Goal: Task Accomplishment & Management: Manage account settings

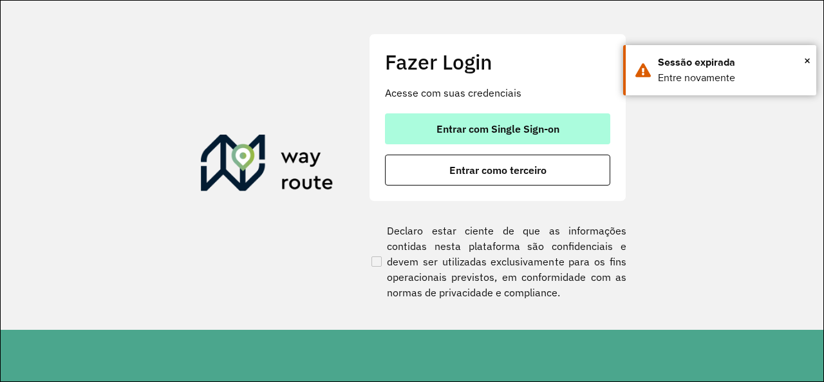
click at [535, 124] on span "Entrar com Single Sign-on" at bounding box center [497, 129] width 123 height 10
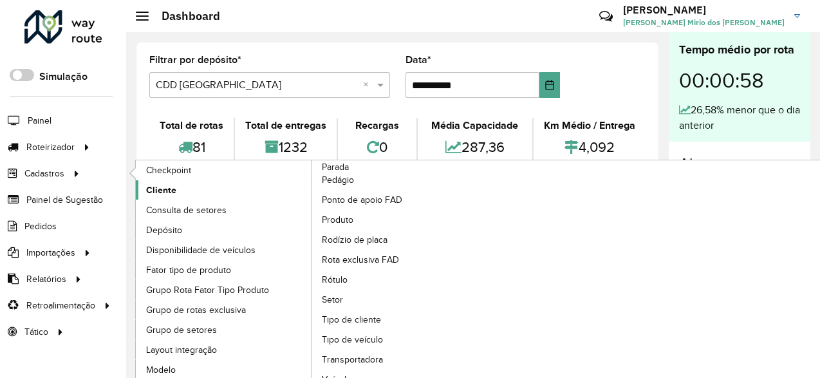
click at [188, 188] on link "Cliente" at bounding box center [224, 189] width 176 height 19
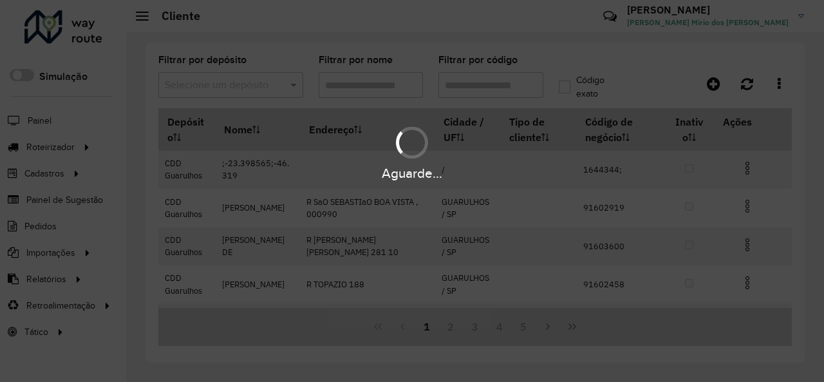
click at [293, 84] on span at bounding box center [295, 84] width 16 height 15
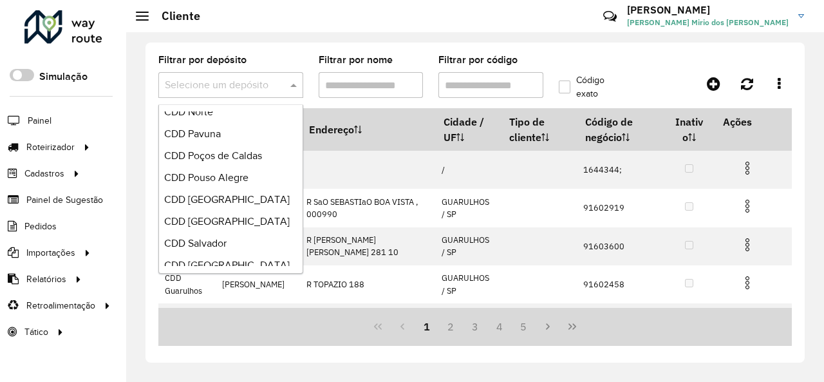
scroll to position [721, 0]
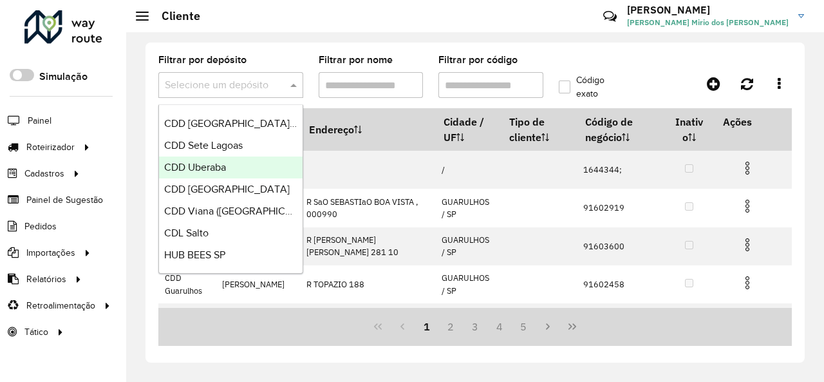
click at [235, 166] on div "CDD Uberaba" at bounding box center [230, 167] width 143 height 22
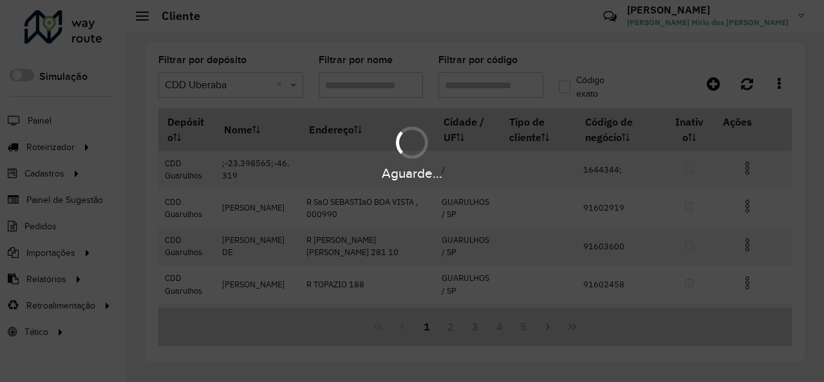
click at [459, 89] on div "Aguarde..." at bounding box center [412, 191] width 824 height 382
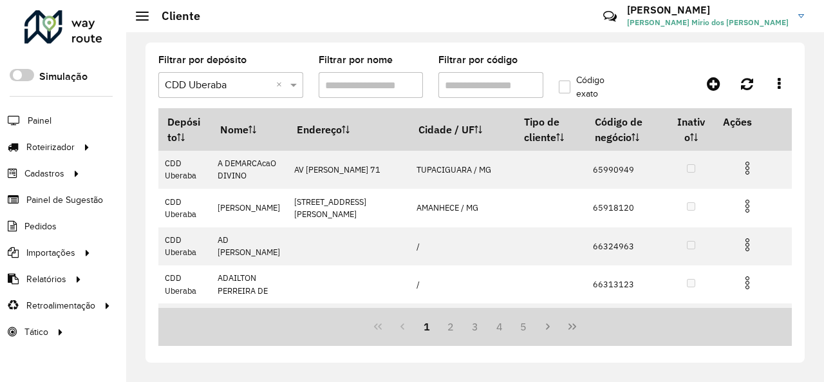
click at [459, 89] on input "Filtrar por código" at bounding box center [490, 85] width 105 height 26
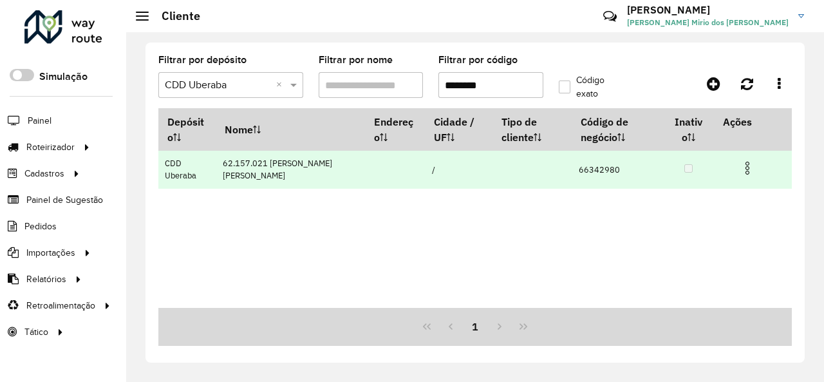
type input "********"
click at [746, 165] on img at bounding box center [746, 167] width 15 height 15
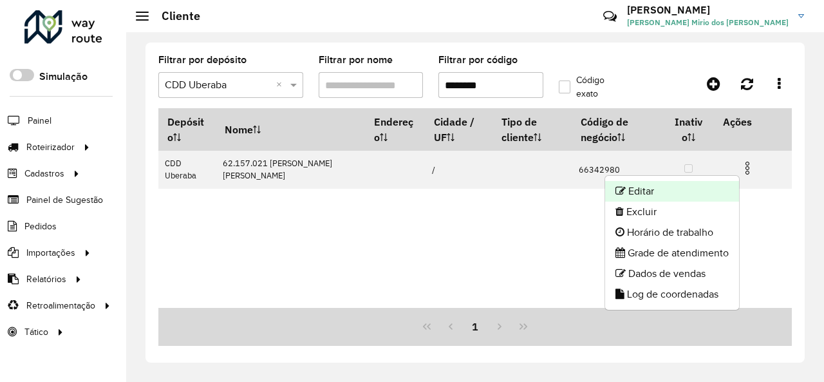
click at [697, 188] on li "Editar" at bounding box center [672, 191] width 134 height 21
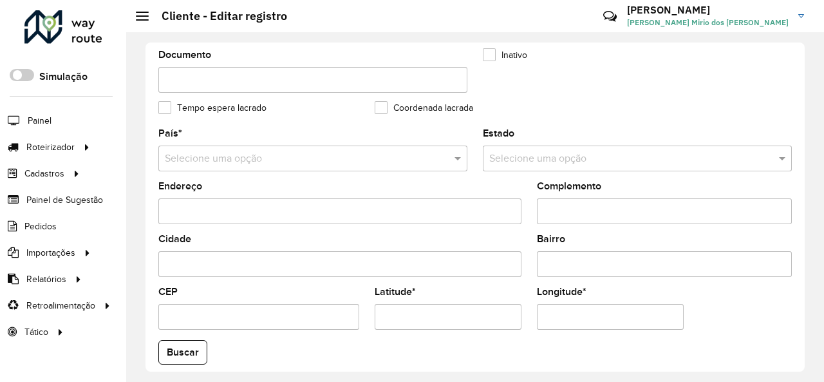
scroll to position [573, 0]
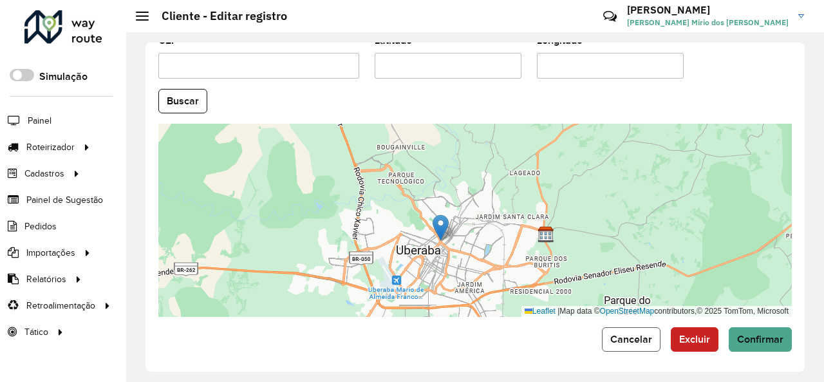
click at [639, 333] on span "Cancelar" at bounding box center [631, 338] width 42 height 11
